Goal: Task Accomplishment & Management: Create task

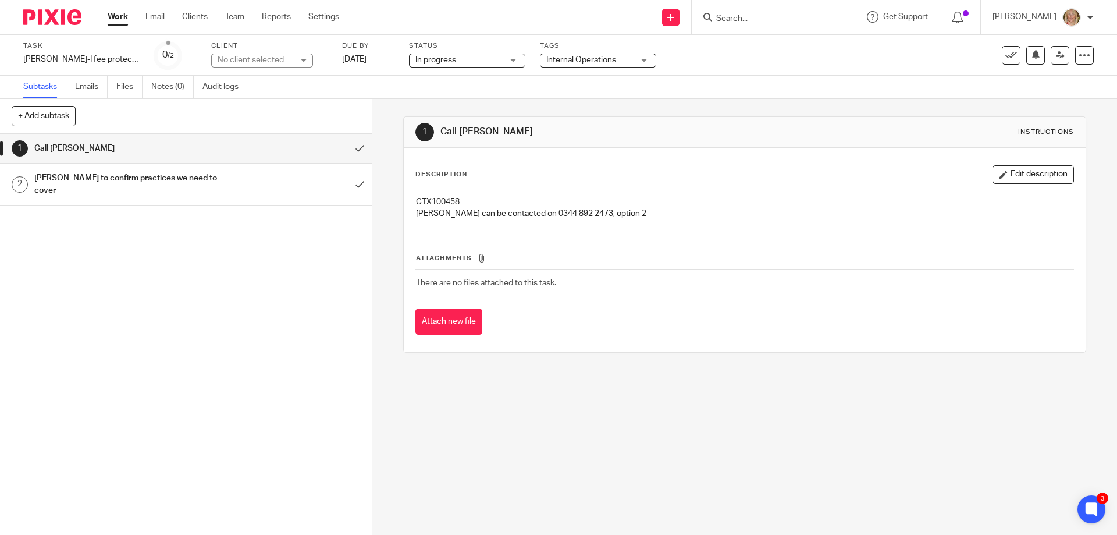
click at [758, 23] on input "Search" at bounding box center [767, 19] width 105 height 10
type input "phase"
click button "submit" at bounding box center [0, 0] width 0 height 0
click at [794, 47] on link at bounding box center [785, 45] width 144 height 17
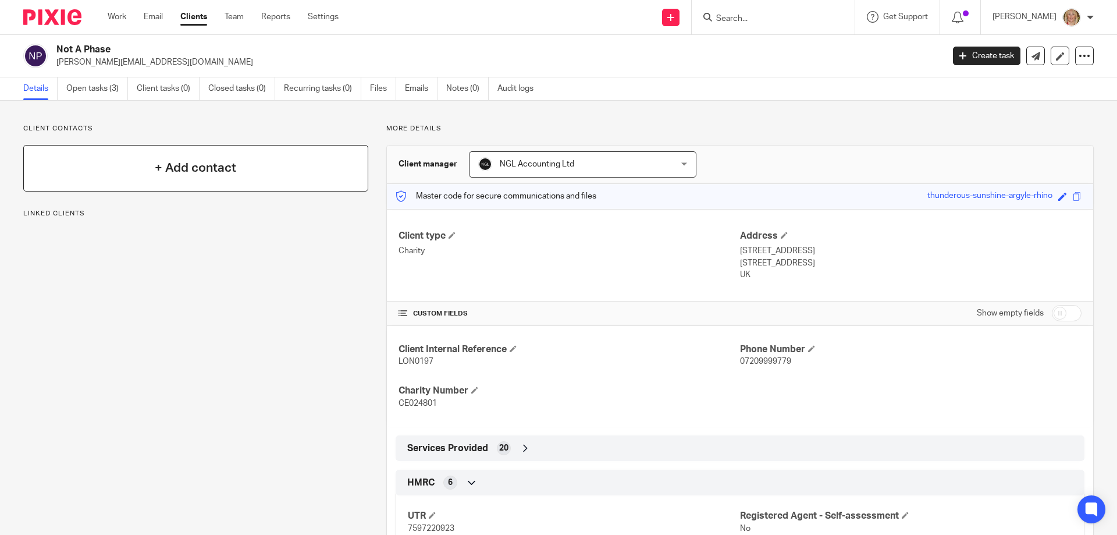
drag, startPoint x: 0, startPoint y: 0, endPoint x: 115, endPoint y: 149, distance: 187.9
click at [98, 88] on link "Open tasks (3)" at bounding box center [97, 88] width 62 height 23
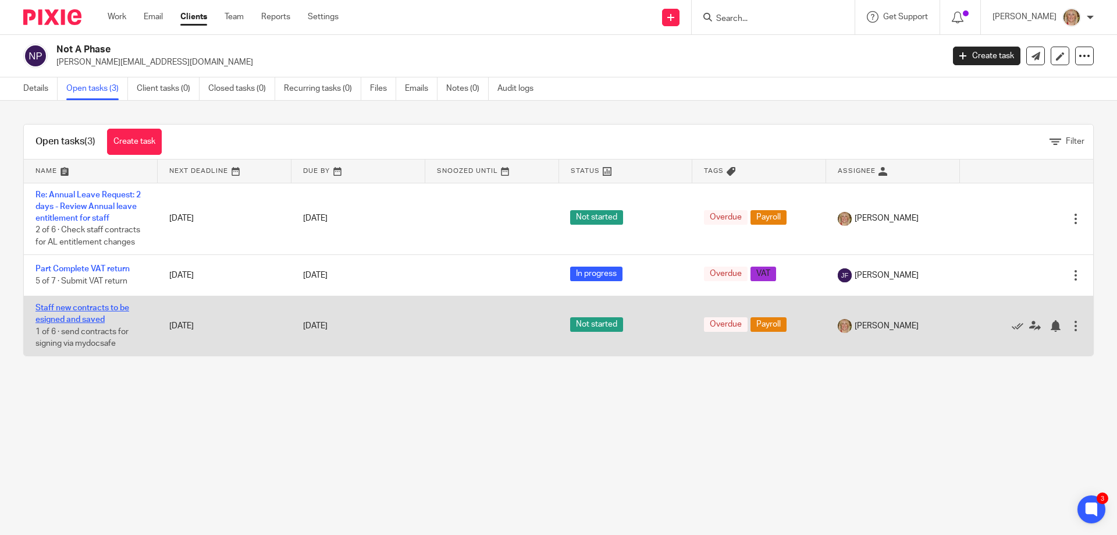
click at [98, 316] on link "Staff new contracts to be esigned and saved" at bounding box center [82, 314] width 94 height 20
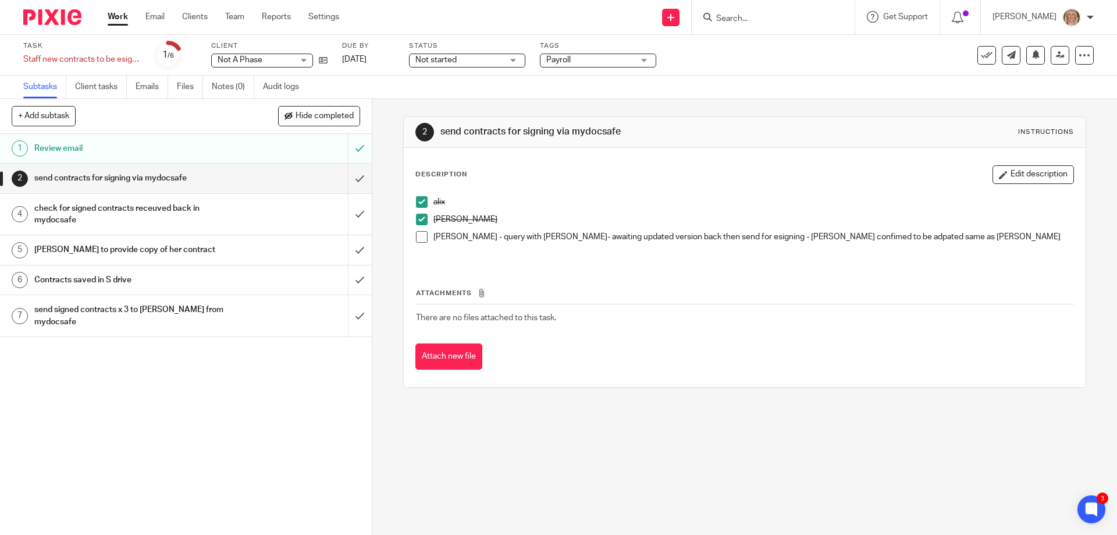
drag, startPoint x: 240, startPoint y: 225, endPoint x: 241, endPoint y: 232, distance: 7.1
click at [240, 225] on div "check for signed contracts receuved back in mydocsafe" at bounding box center [185, 215] width 302 height 30
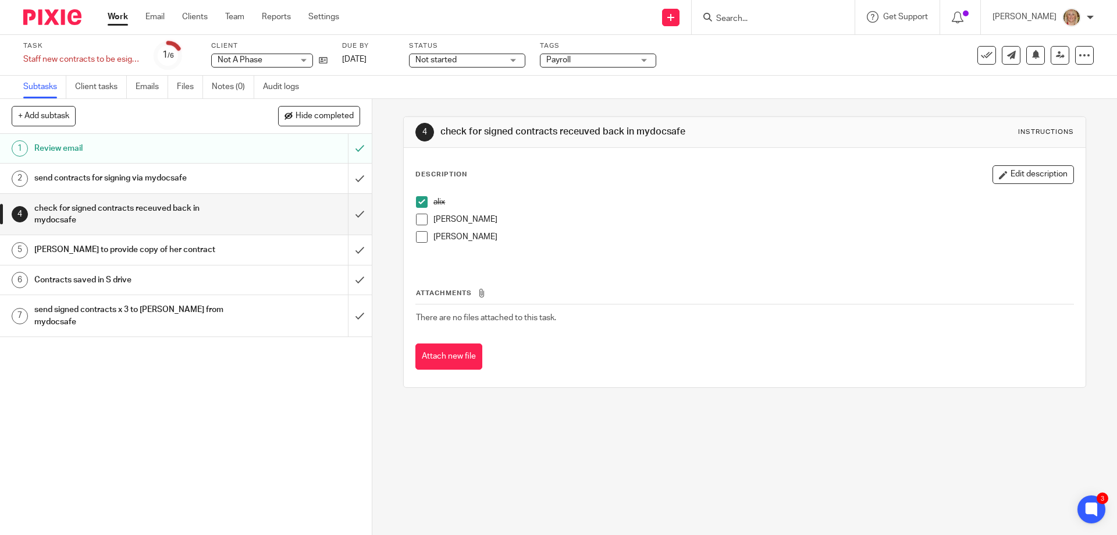
click at [137, 177] on h1 "send contracts for signing via mydocsafe" at bounding box center [134, 177] width 201 height 17
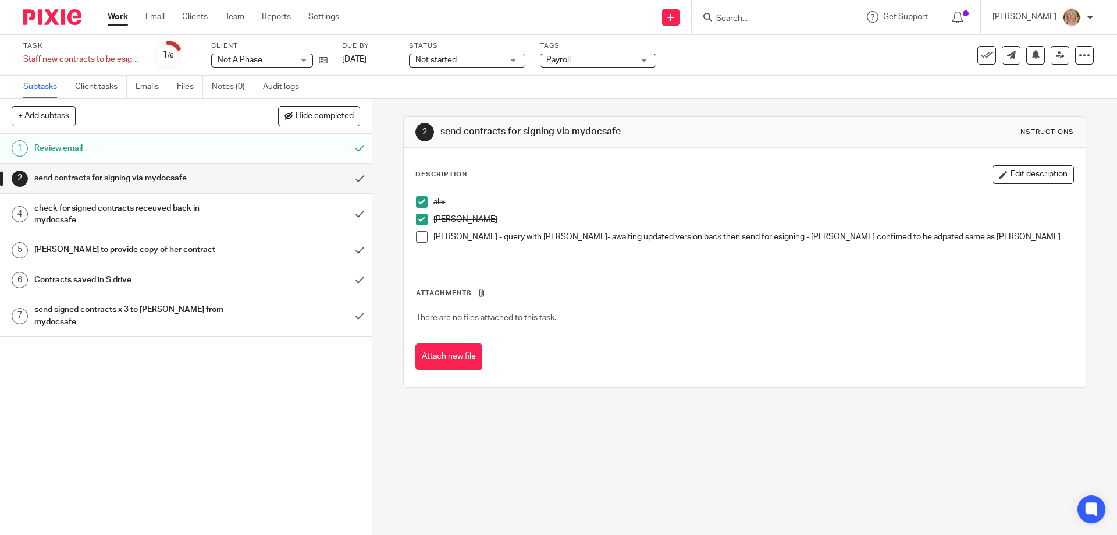
click at [417, 240] on span at bounding box center [422, 237] width 12 height 12
click at [234, 209] on div "check for signed contracts receuved back in mydocsafe" at bounding box center [185, 215] width 302 height 30
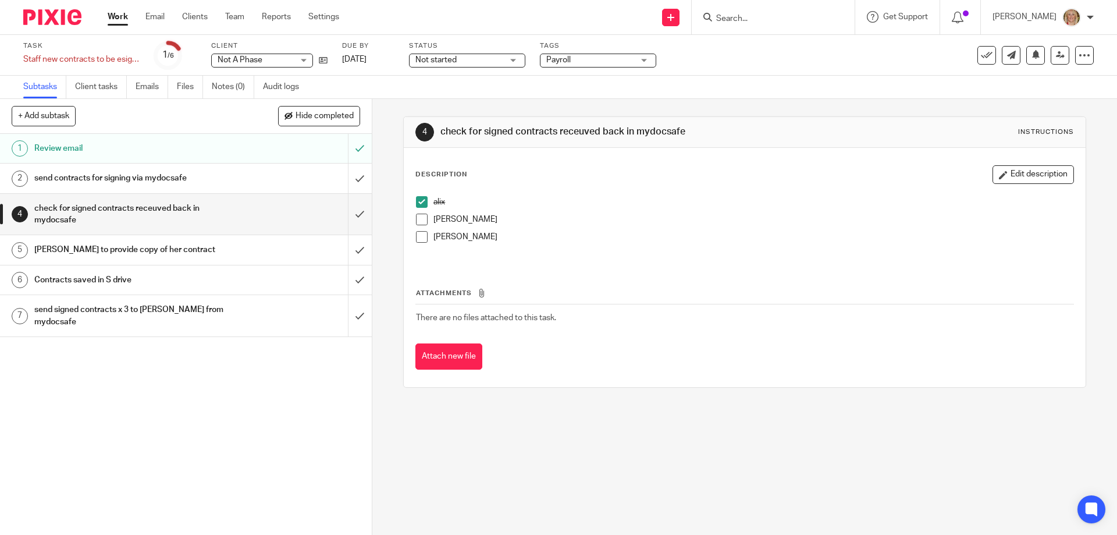
click at [418, 220] on span at bounding box center [422, 220] width 12 height 12
click at [222, 247] on h1 "[PERSON_NAME] to provide copy of her contract" at bounding box center [134, 249] width 201 height 17
click at [293, 256] on div "[PERSON_NAME] to provide copy of her contract" at bounding box center [185, 249] width 302 height 17
click at [205, 175] on h1 "send contracts for signing via mydocsafe" at bounding box center [134, 177] width 201 height 17
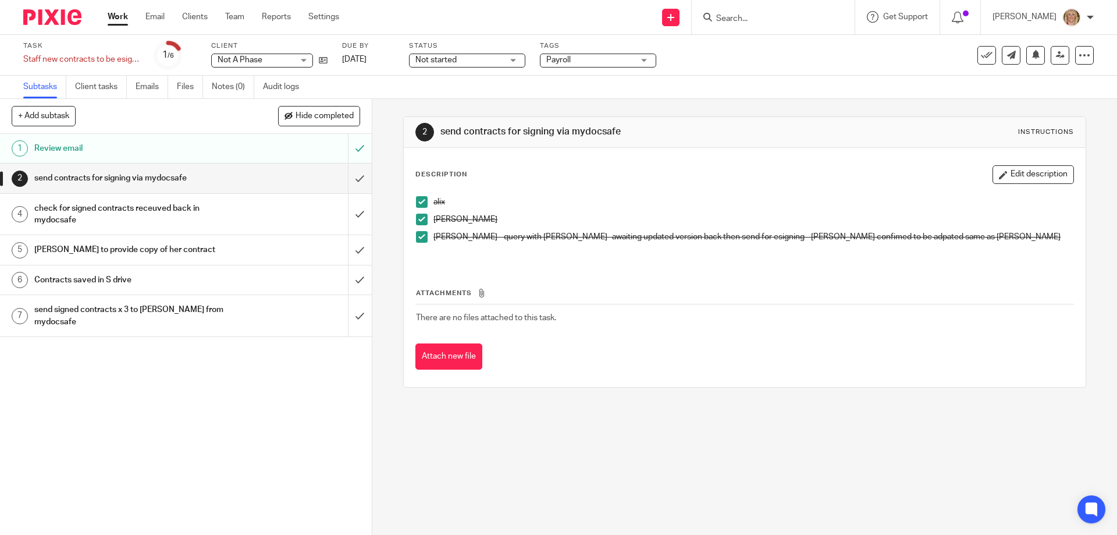
click at [195, 210] on h1 "check for signed contracts receuved back in mydocsafe" at bounding box center [134, 215] width 201 height 30
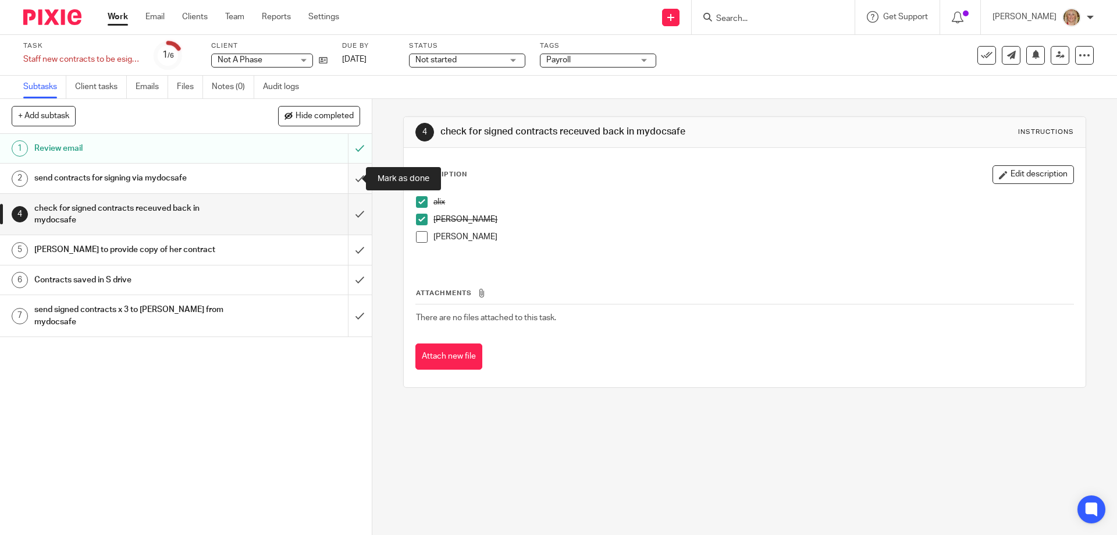
click at [348, 181] on input "submit" at bounding box center [186, 177] width 372 height 29
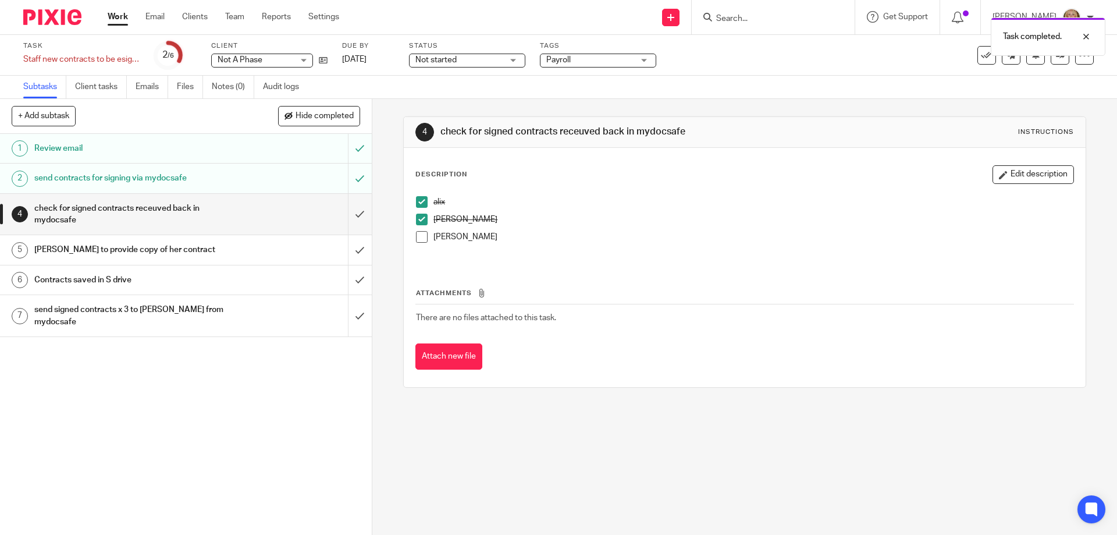
click at [273, 252] on div "[PERSON_NAME] to provide copy of her contract" at bounding box center [185, 249] width 302 height 17
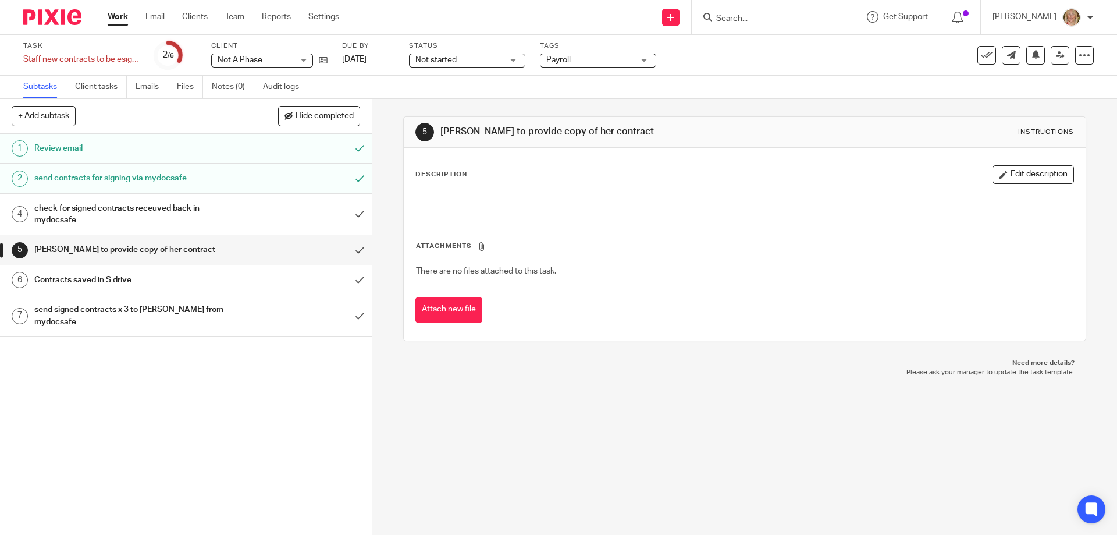
click at [260, 279] on div "Contracts saved in S drive" at bounding box center [185, 279] width 302 height 17
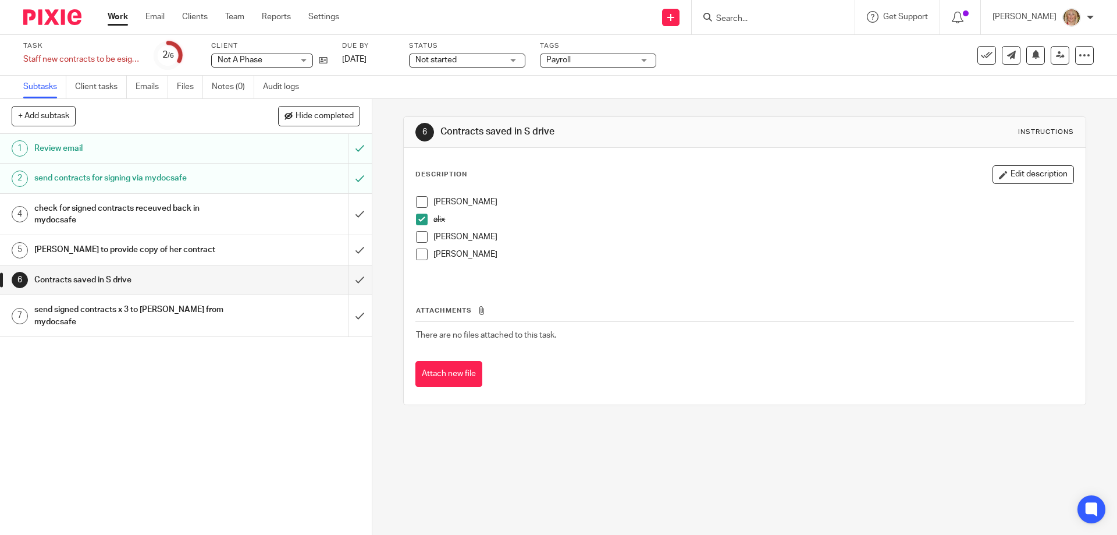
click at [420, 202] on span at bounding box center [422, 202] width 12 height 12
click at [223, 321] on h1 "send signed contracts x 3 to [PERSON_NAME] from mydocsafe" at bounding box center [134, 316] width 201 height 30
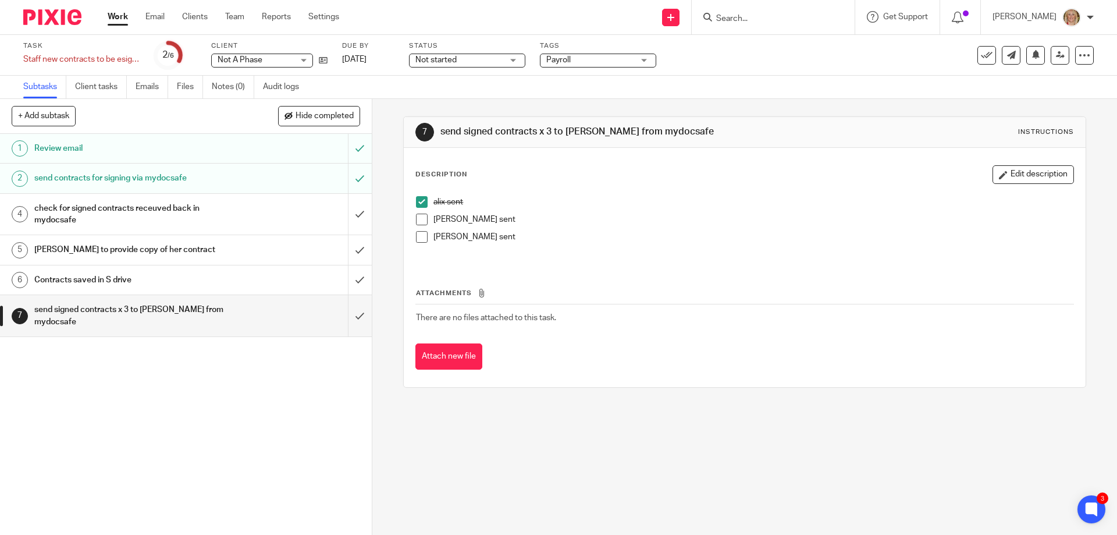
click at [764, 13] on form at bounding box center [777, 17] width 124 height 15
click at [769, 17] on input "Search" at bounding box center [767, 19] width 105 height 10
type input "phase"
click button "submit" at bounding box center [0, 0] width 0 height 0
click at [793, 43] on link at bounding box center [785, 45] width 144 height 17
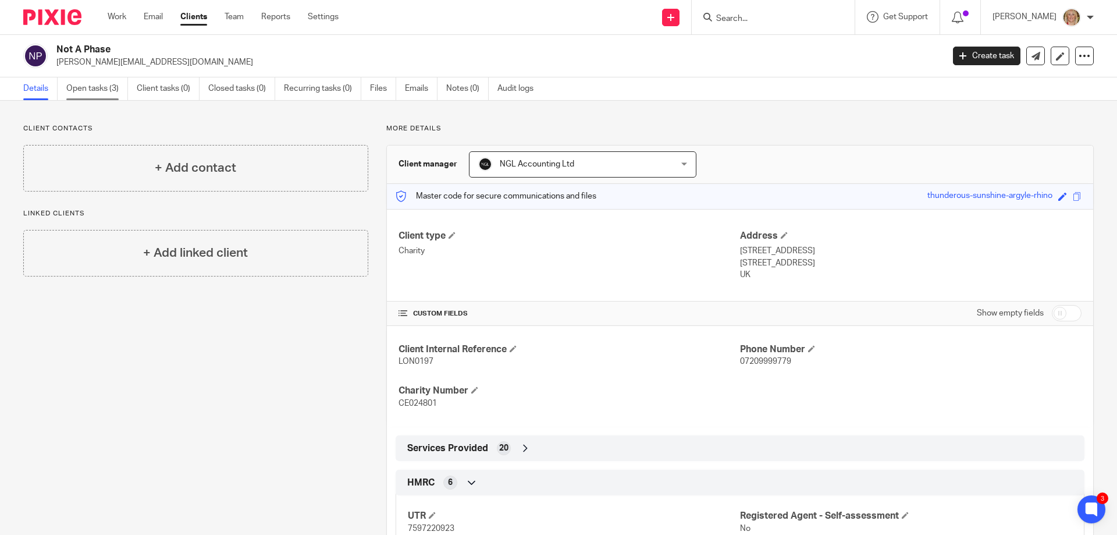
click at [90, 93] on link "Open tasks (3)" at bounding box center [97, 88] width 62 height 23
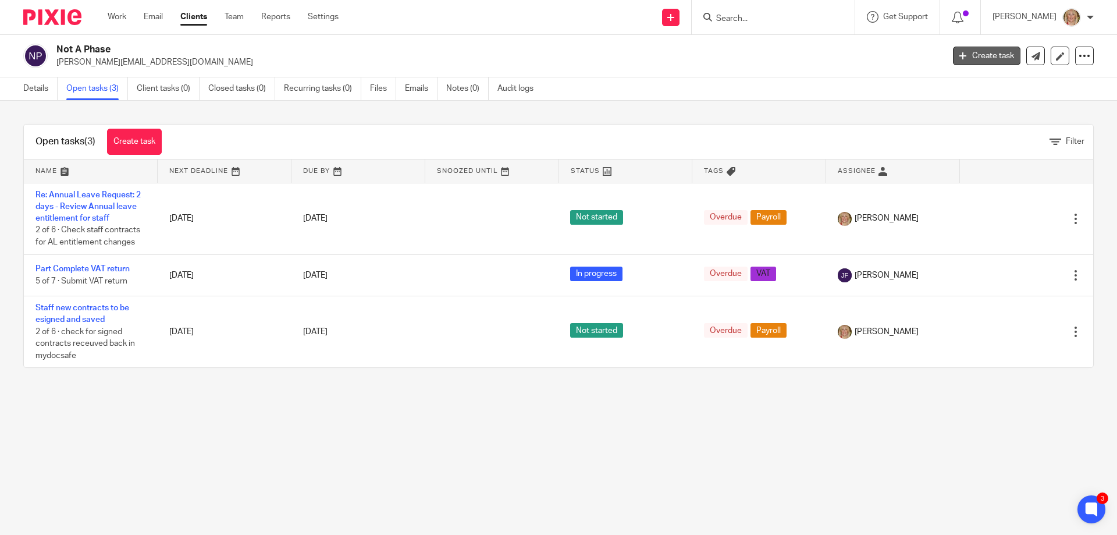
click at [968, 54] on link "Create task" at bounding box center [986, 56] width 67 height 19
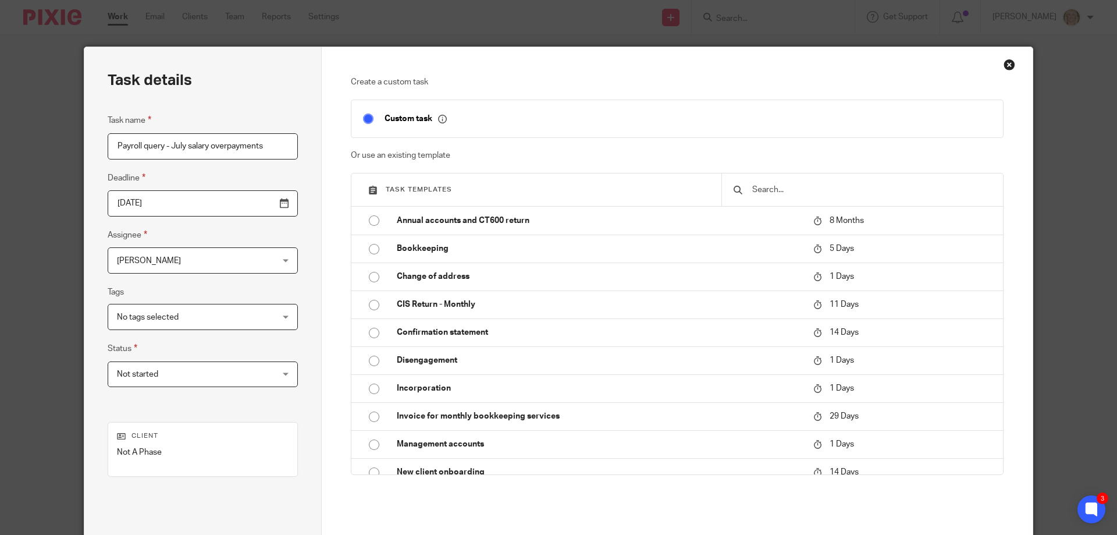
scroll to position [0, 2]
type input "Payroll query - July salary overpayments"
click at [256, 264] on div "[PERSON_NAME] [PERSON_NAME]" at bounding box center [203, 260] width 190 height 26
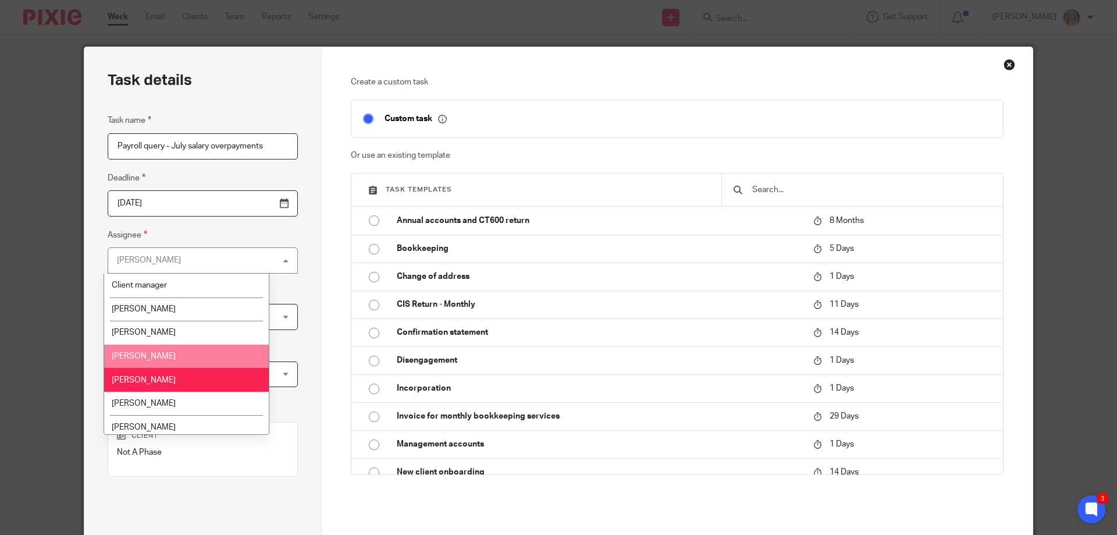
click at [199, 351] on li "[PERSON_NAME]" at bounding box center [186, 356] width 165 height 24
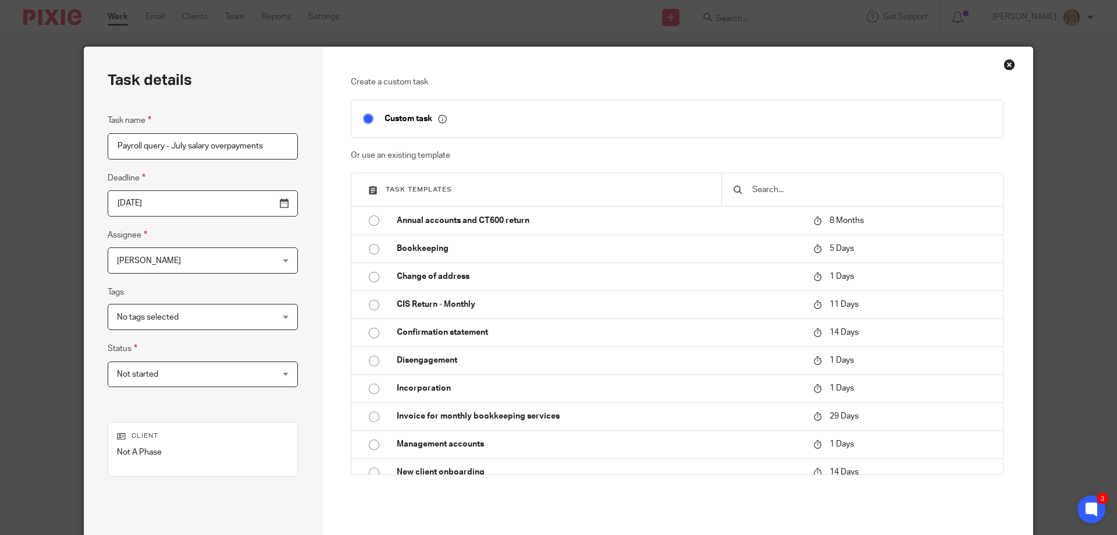
click at [253, 318] on div "No tags selected" at bounding box center [203, 317] width 190 height 26
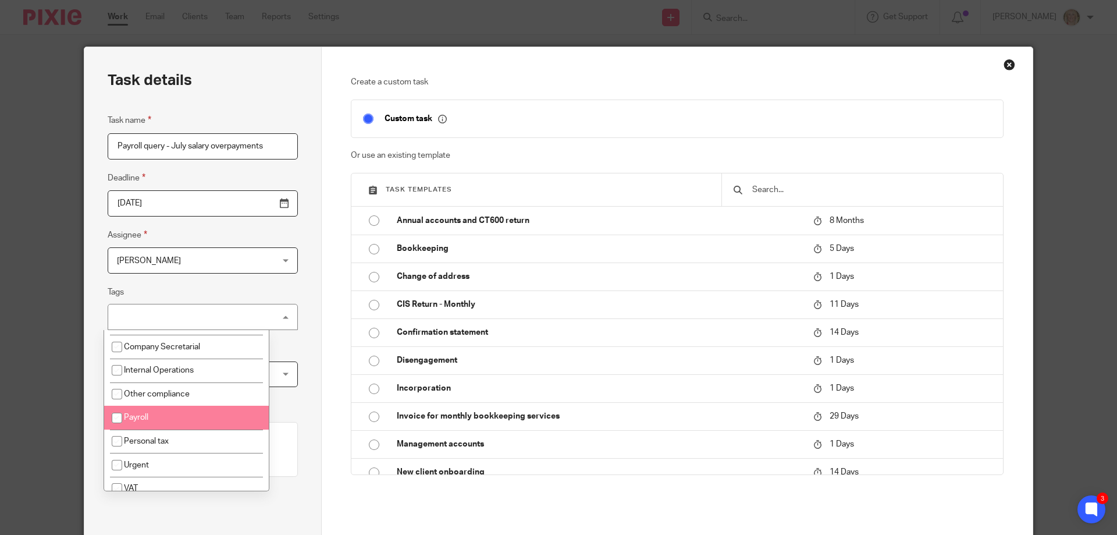
click at [155, 419] on li "Payroll" at bounding box center [186, 417] width 165 height 24
checkbox input "true"
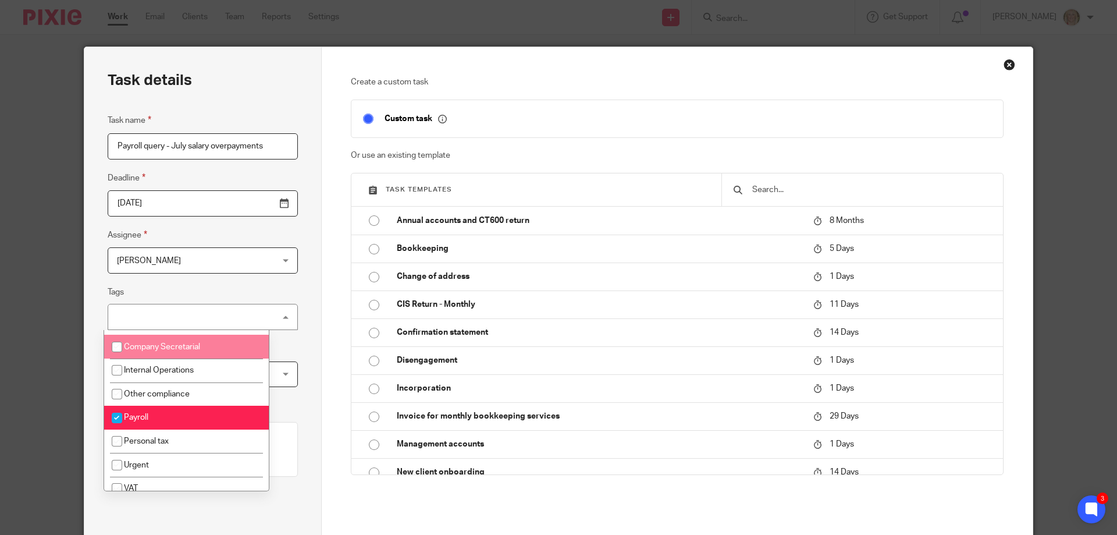
click at [296, 300] on div "Task details Task name Payroll query - July salary overpayments Deadline [DATE]…" at bounding box center [202, 324] width 237 height 554
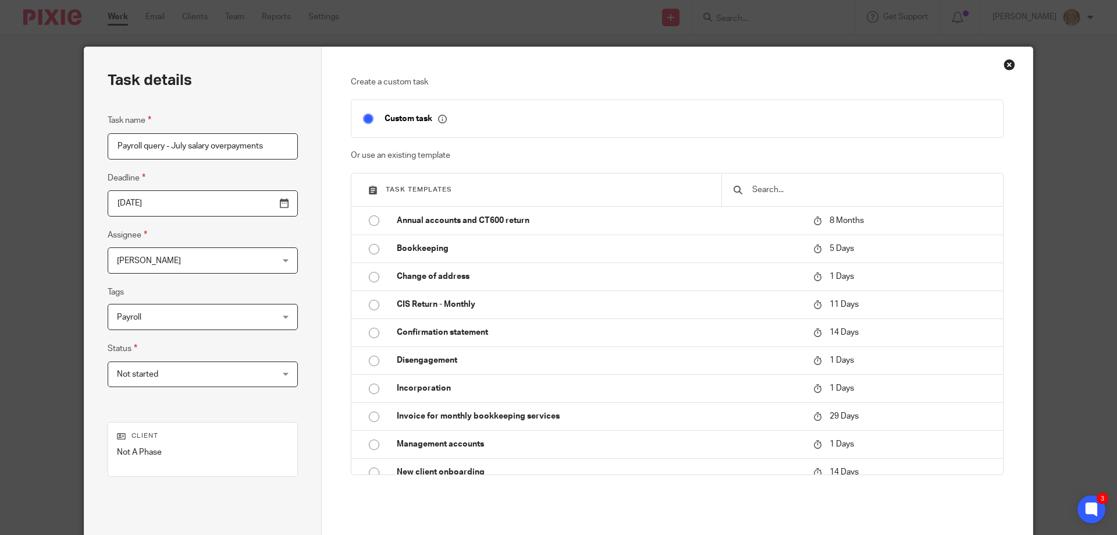
scroll to position [114, 0]
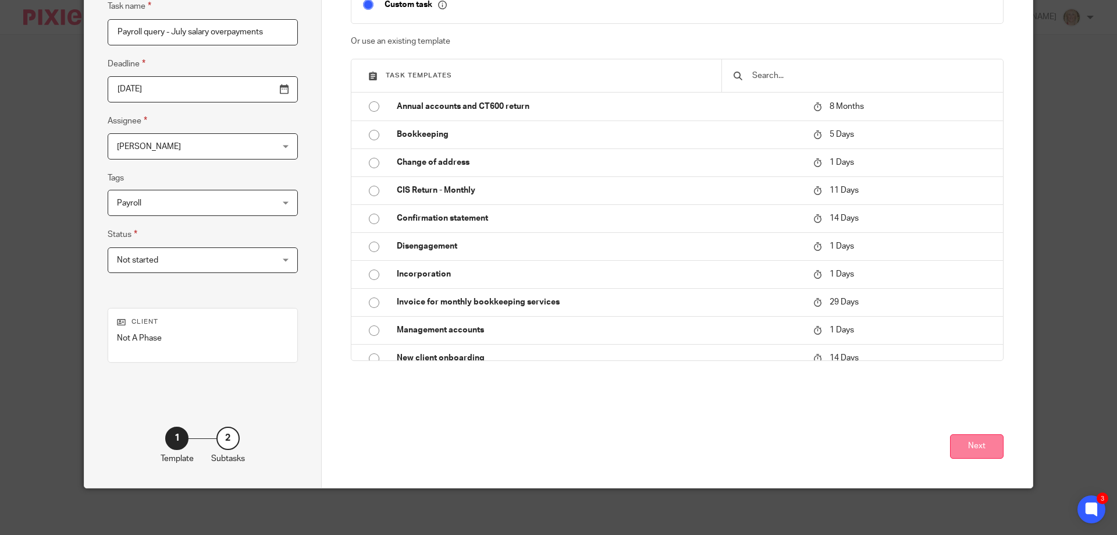
click at [985, 454] on button "Next" at bounding box center [977, 446] width 54 height 25
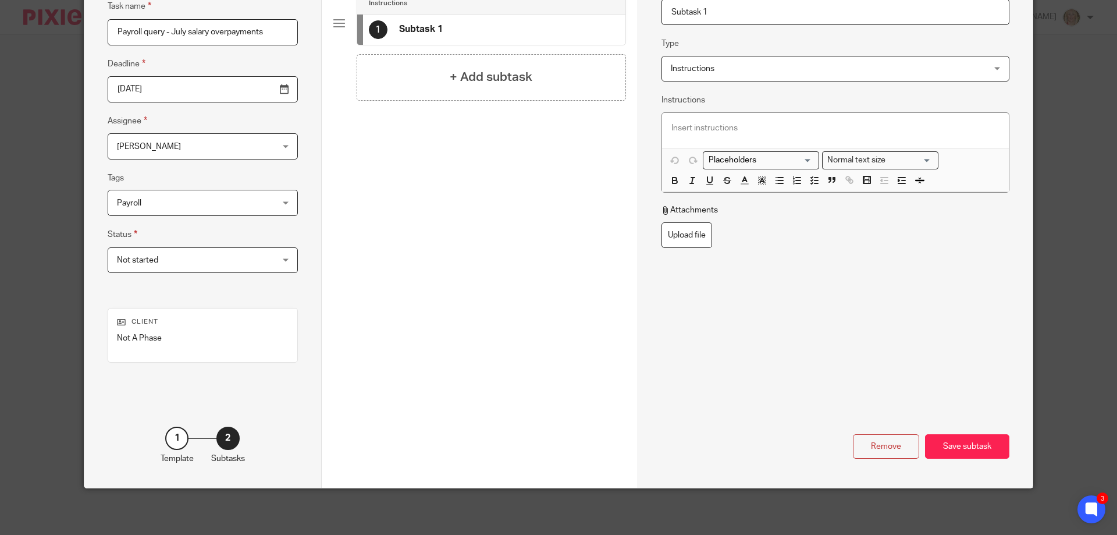
scroll to position [0, 0]
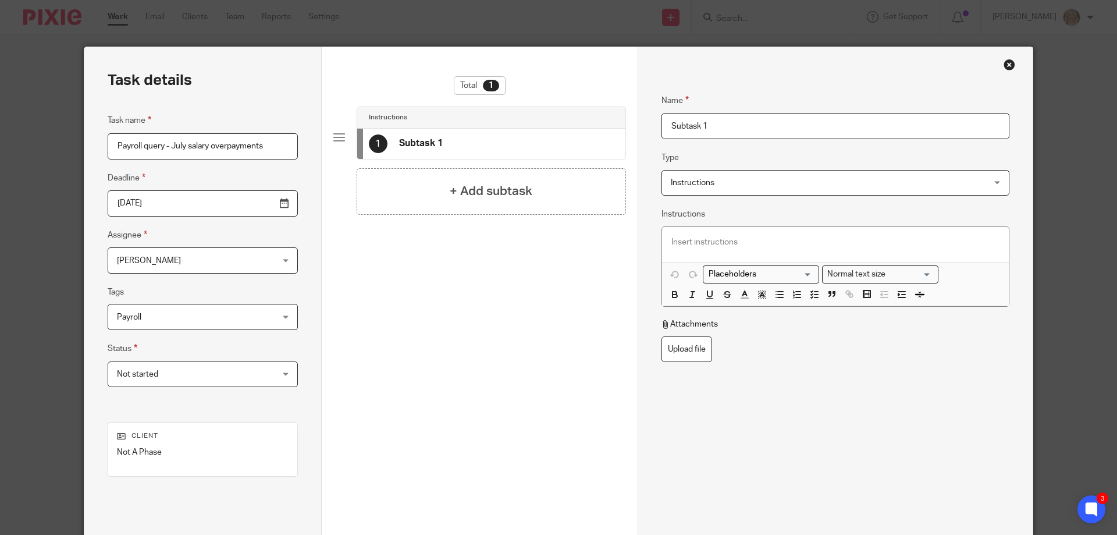
click at [707, 129] on input "Subtask 1" at bounding box center [835, 126] width 348 height 26
drag, startPoint x: 709, startPoint y: 126, endPoint x: 649, endPoint y: 131, distance: 60.1
click at [649, 131] on div "Name Subtask 1 Type Instructions Instructions Instructions Document signing - r…" at bounding box center [835, 324] width 395 height 554
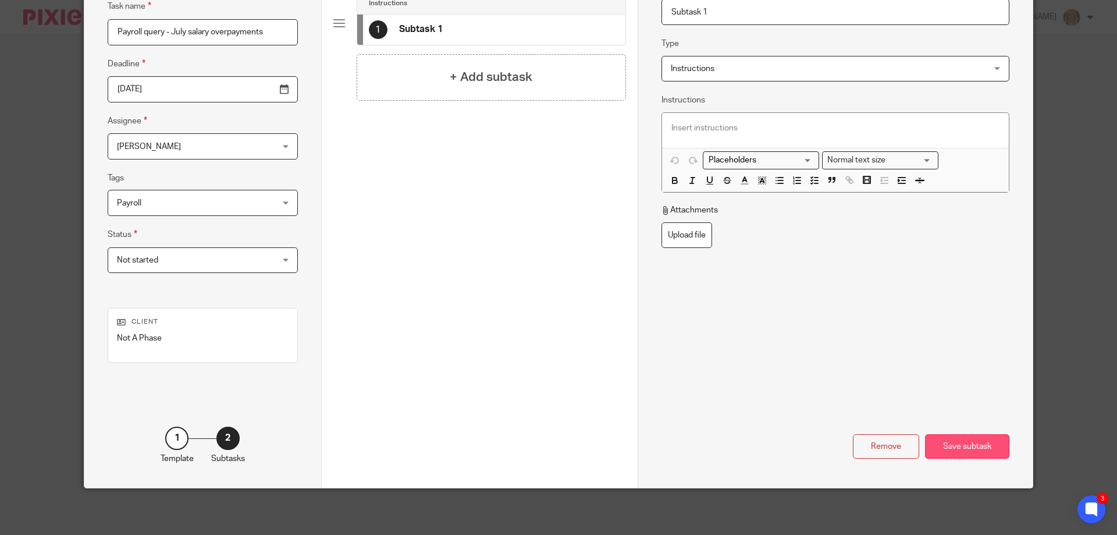
click at [942, 451] on div "Save subtask" at bounding box center [967, 446] width 84 height 25
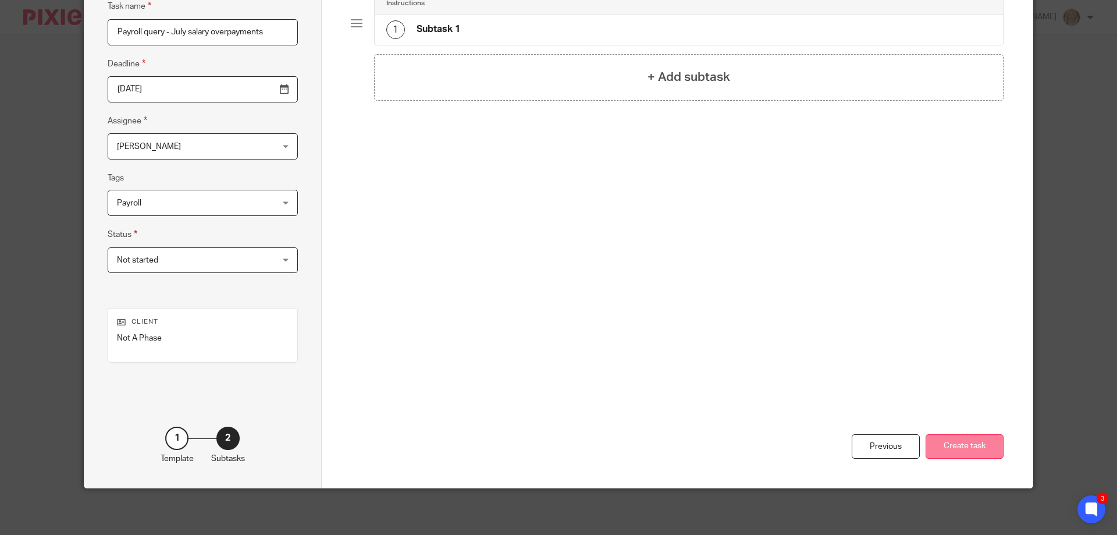
click at [945, 442] on button "Create task" at bounding box center [965, 446] width 78 height 25
